Goal: Information Seeking & Learning: Learn about a topic

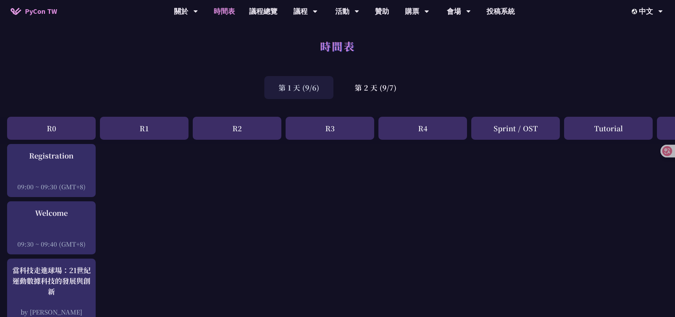
click at [160, 56] on div "時間表" at bounding box center [337, 53] width 675 height 37
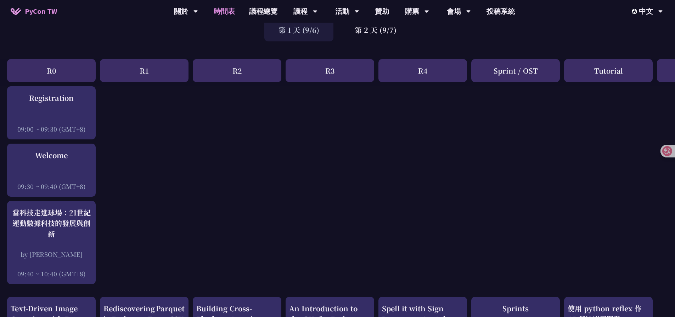
scroll to position [35, 0]
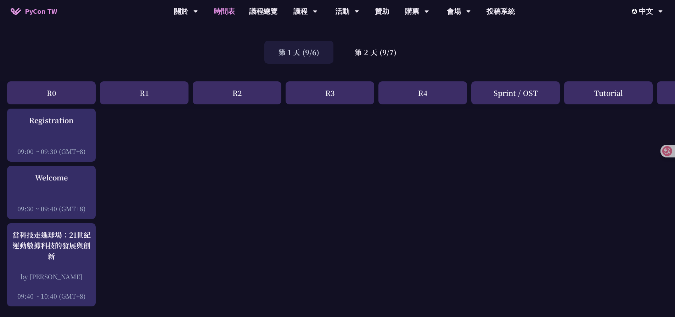
click at [149, 63] on div "第 1 天 (9/6) 第 2 天 (9/7)" at bounding box center [337, 52] width 675 height 30
drag, startPoint x: 372, startPoint y: 174, endPoint x: 371, endPoint y: 163, distance: 10.7
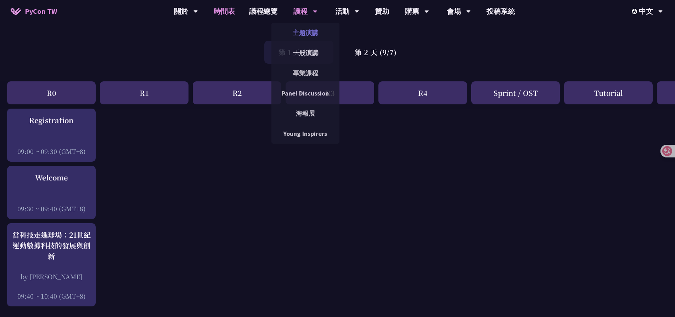
click at [300, 33] on link "主題演講" at bounding box center [305, 32] width 68 height 17
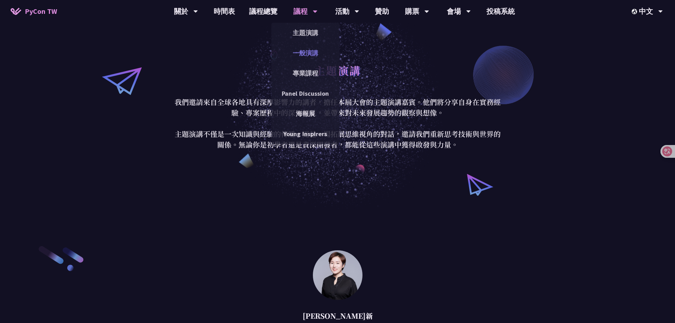
click at [305, 48] on link "一般演講" at bounding box center [305, 53] width 68 height 17
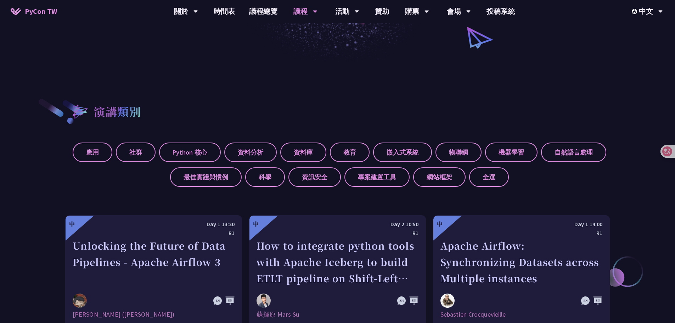
scroll to position [177, 0]
